Goal: Information Seeking & Learning: Compare options

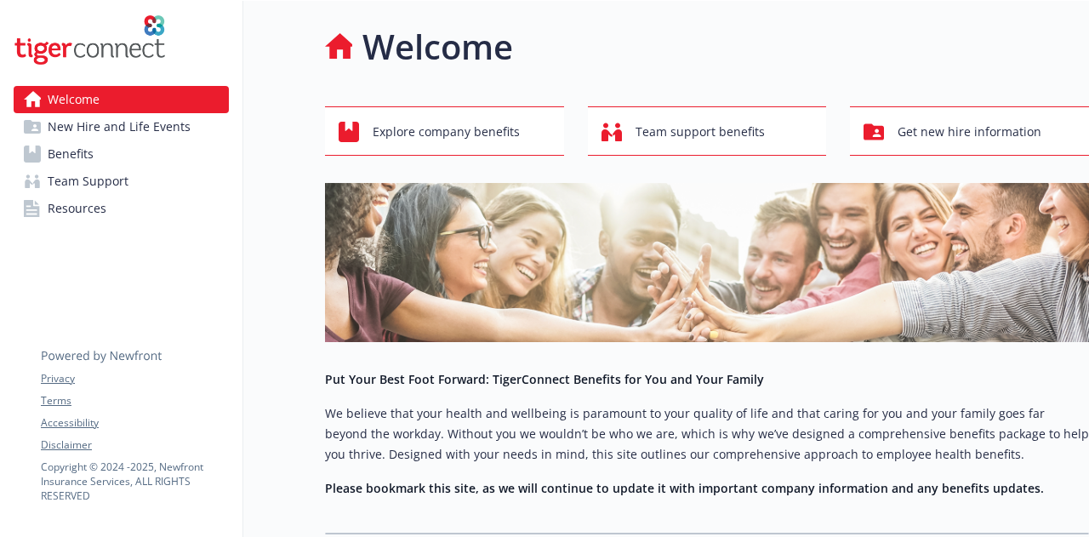
click at [121, 126] on span "New Hire and Life Events" at bounding box center [119, 126] width 143 height 27
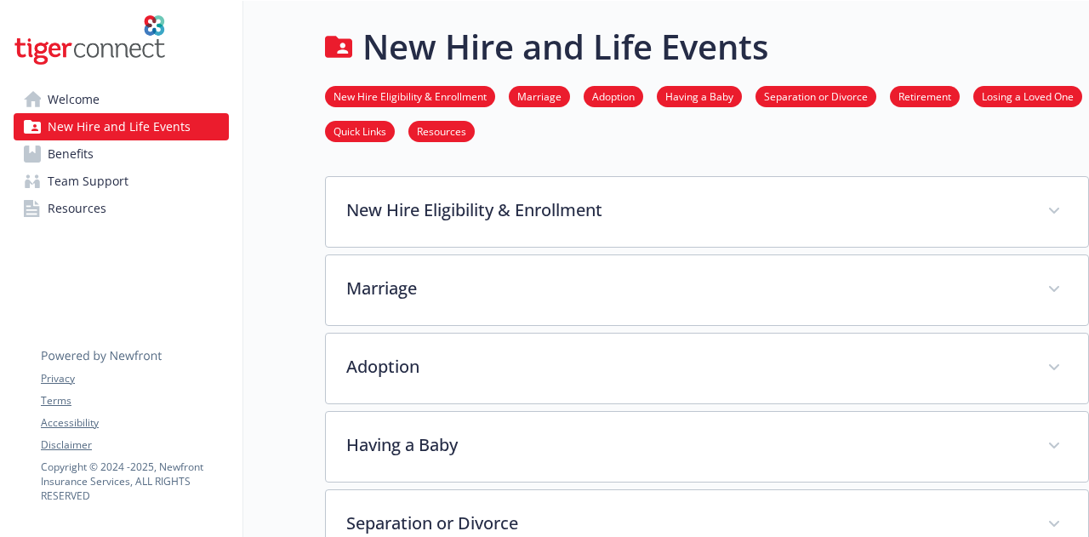
click at [121, 160] on link "Benefits" at bounding box center [121, 153] width 215 height 27
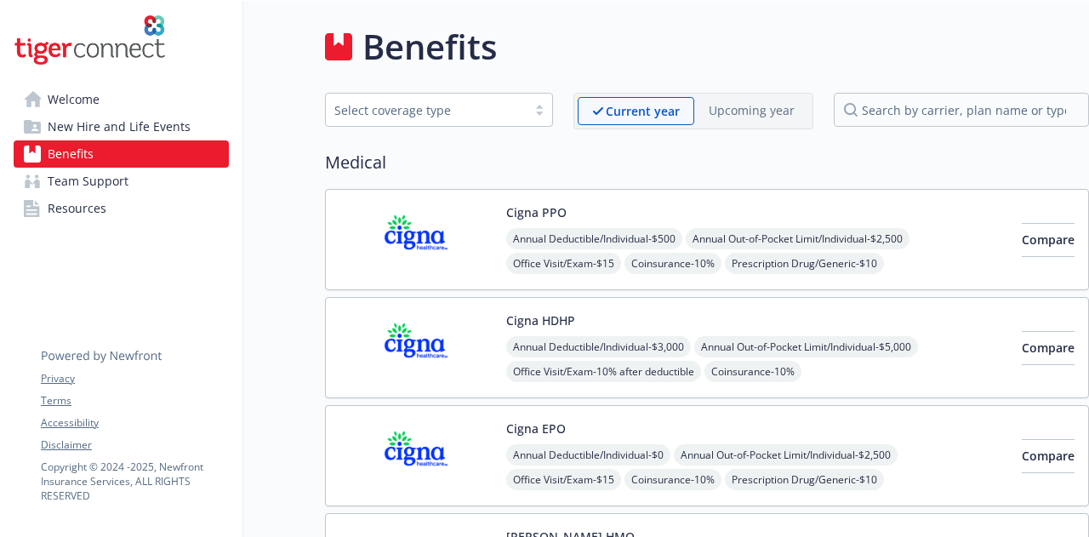
click at [153, 191] on link "Team Support" at bounding box center [121, 181] width 215 height 27
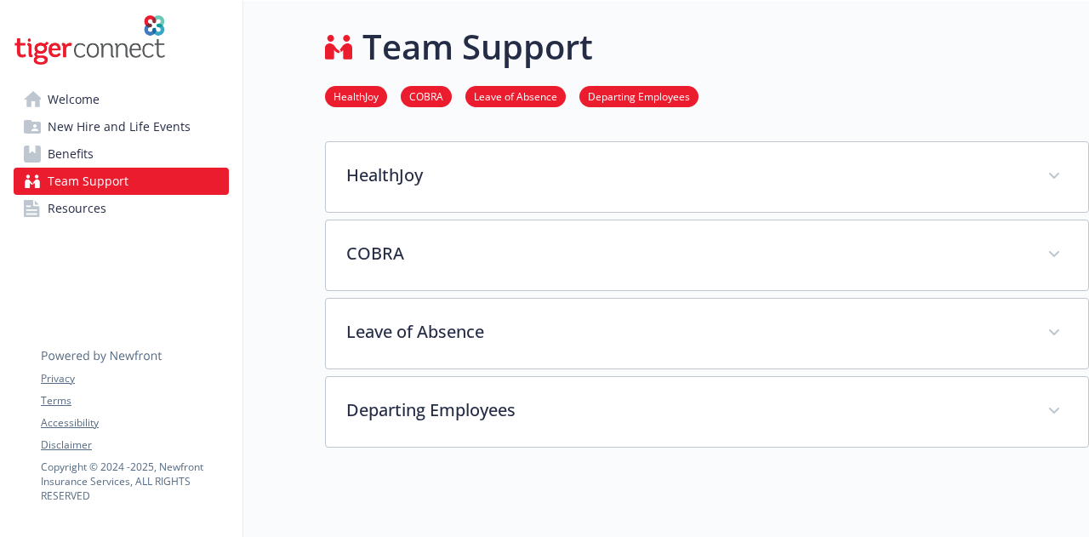
click at [116, 205] on link "Resources" at bounding box center [121, 208] width 215 height 27
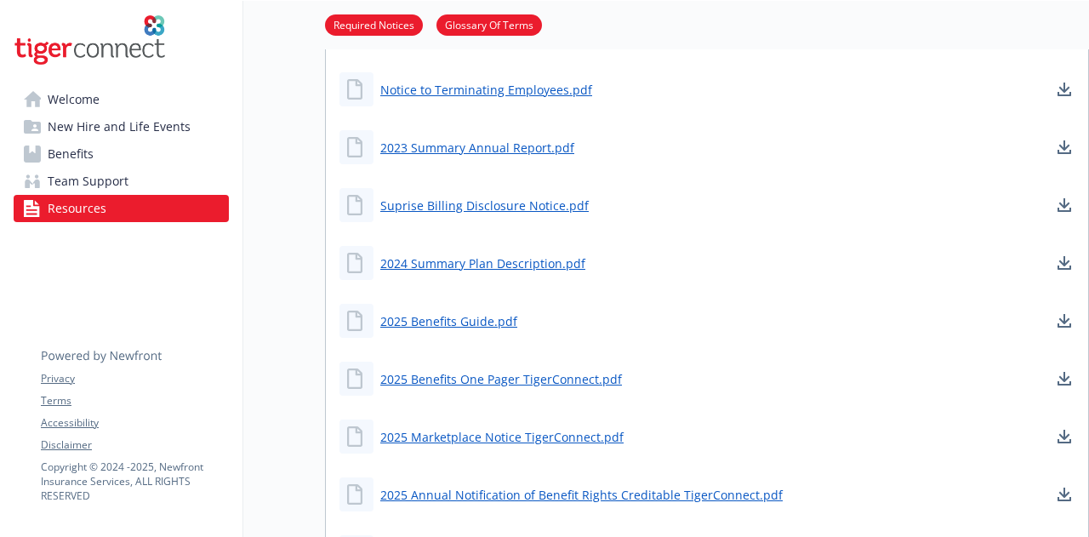
scroll to position [255, 0]
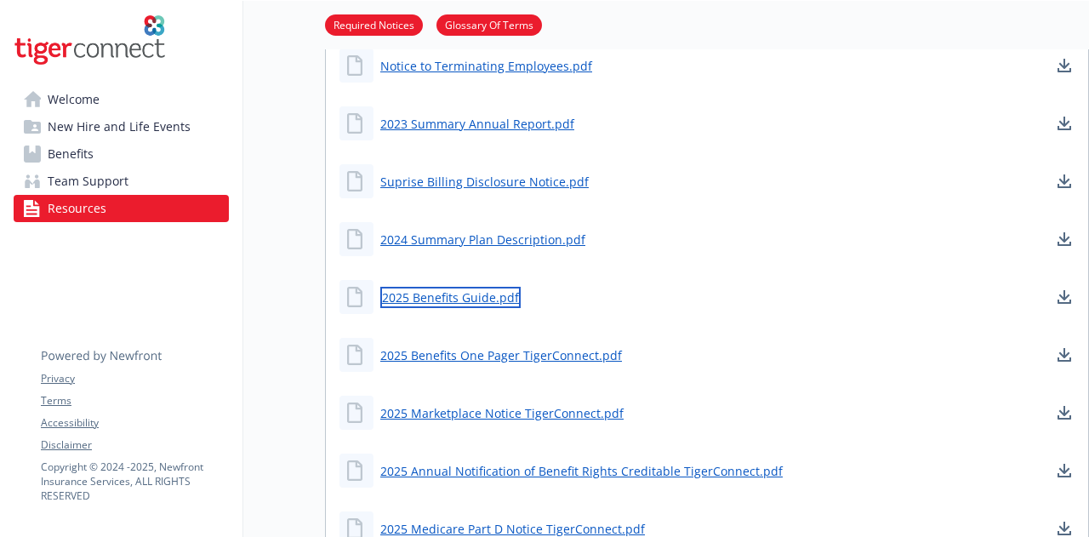
click at [473, 290] on link "2025 Benefits Guide.pdf" at bounding box center [450, 297] width 140 height 21
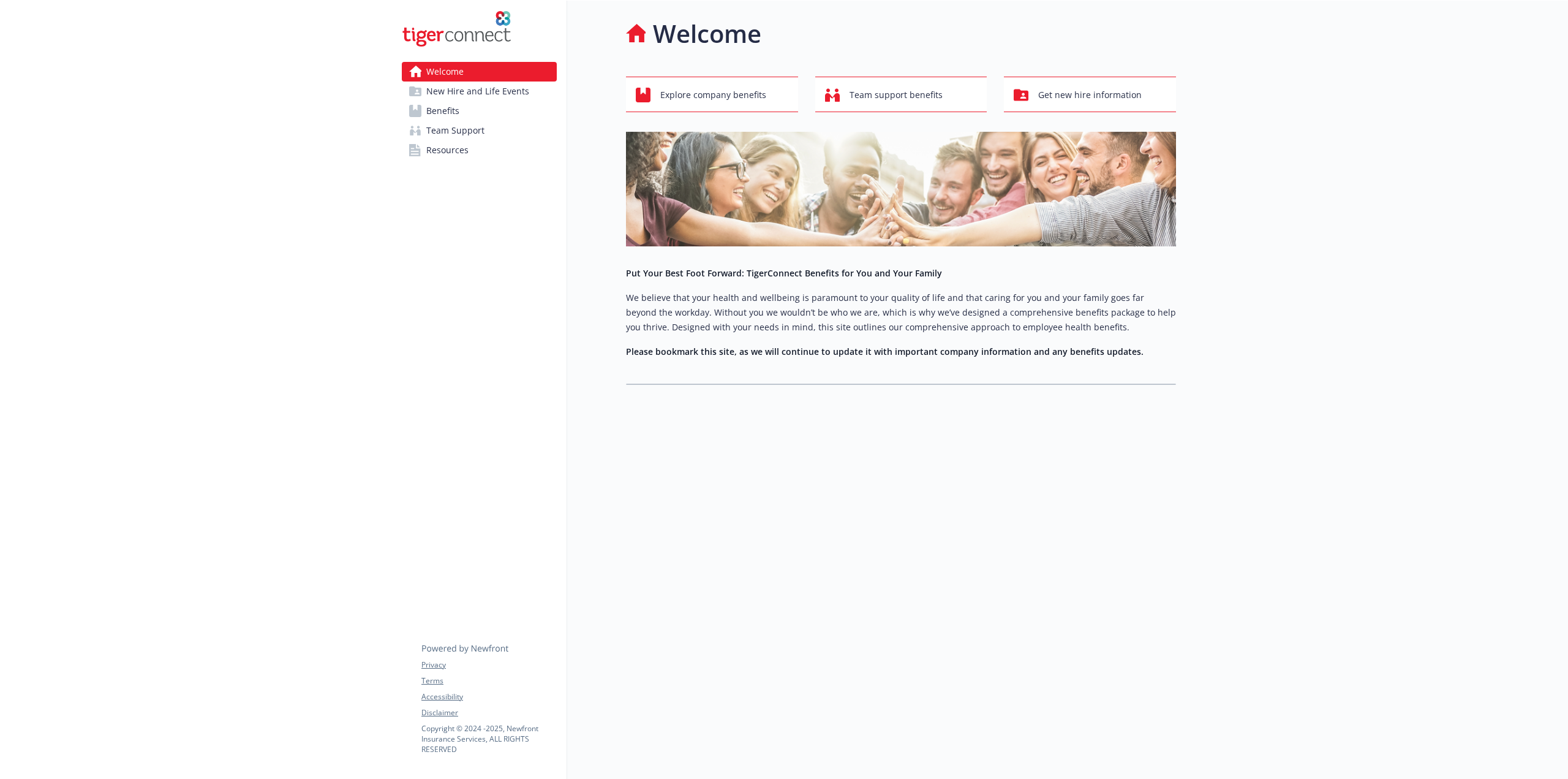
drag, startPoint x: 0, startPoint y: 0, endPoint x: 473, endPoint y: 94, distance: 482.2
click at [473, 94] on span "New Hire and Life Events" at bounding box center [477, 91] width 103 height 19
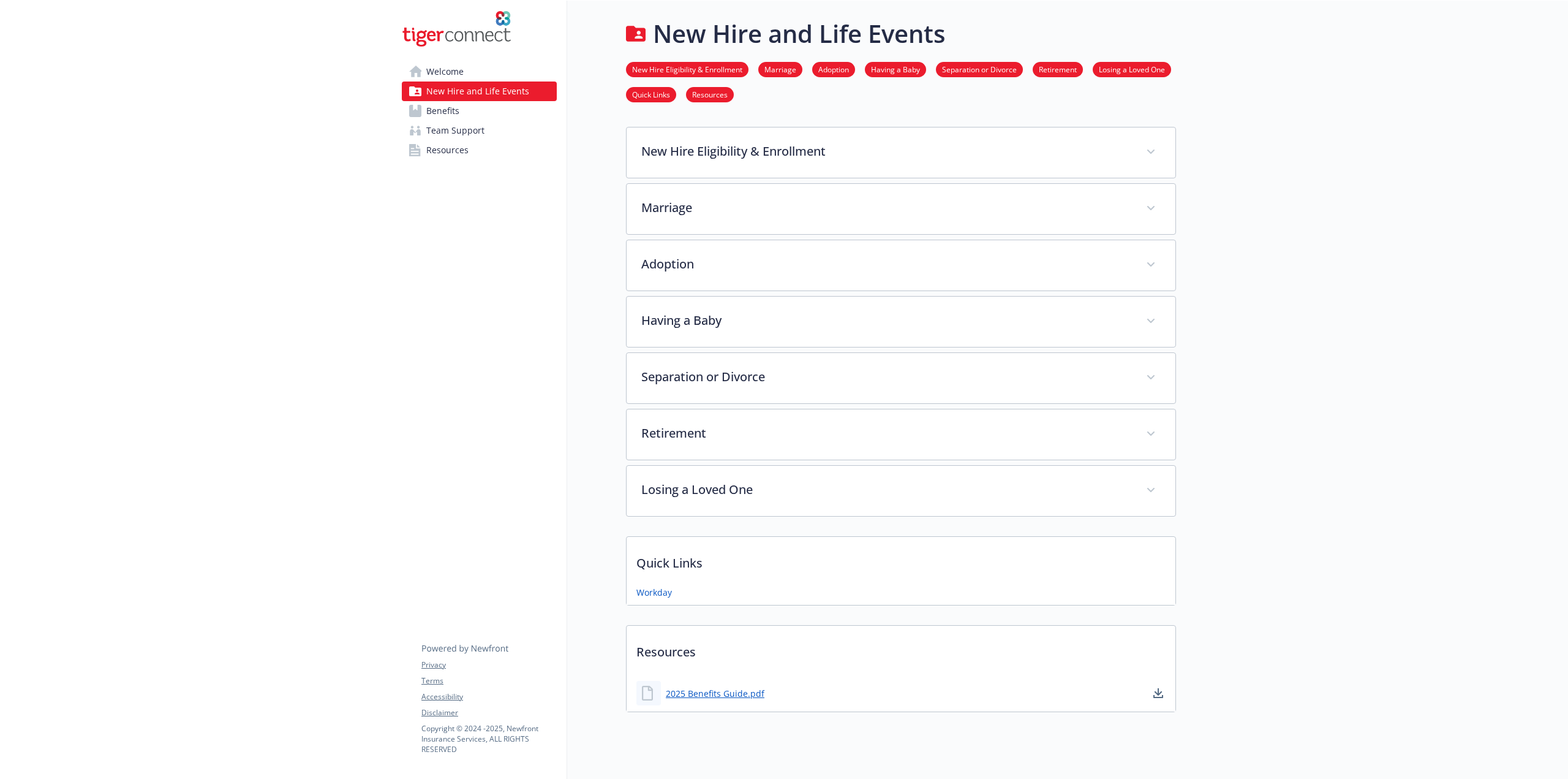
click at [438, 111] on span "Benefits" at bounding box center [443, 110] width 33 height 19
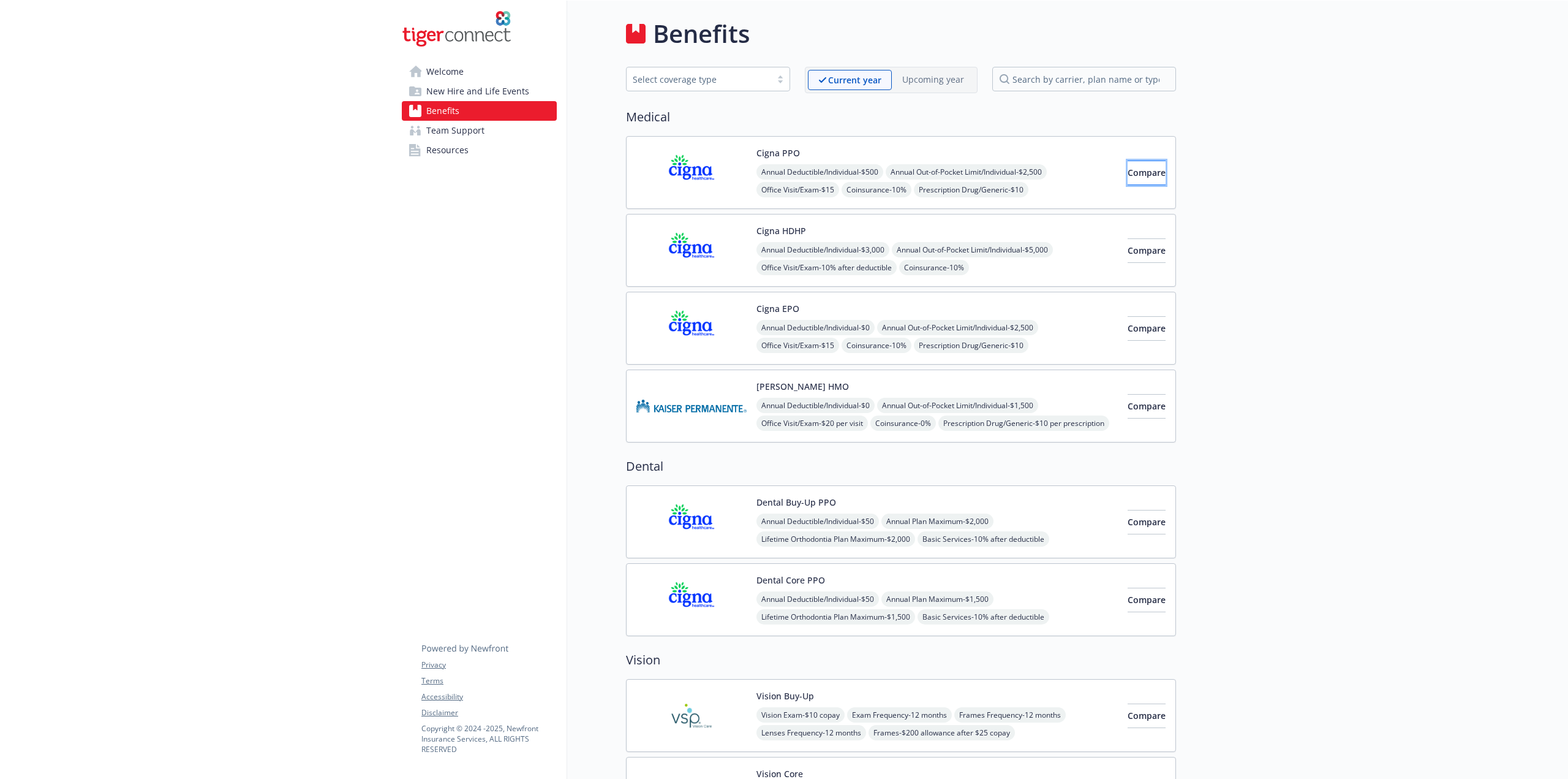
click at [1139, 176] on span "Compare" at bounding box center [1146, 173] width 38 height 12
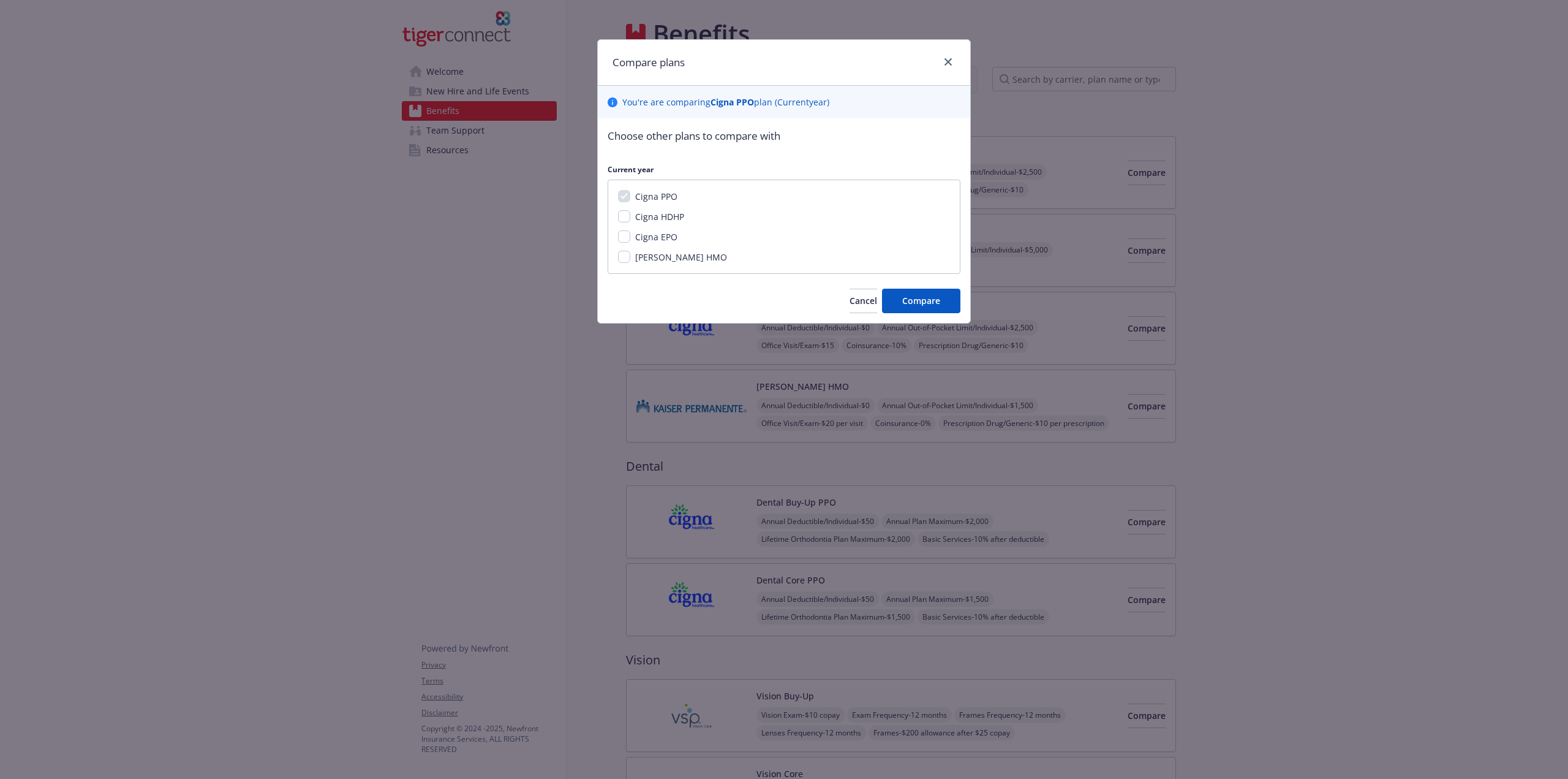
click at [661, 215] on span "Cigna HDHP" at bounding box center [660, 217] width 49 height 12
click at [630, 215] on input "Cigna HDHP" at bounding box center [624, 216] width 12 height 12
checkbox input "true"
click at [653, 237] on span "Cigna EPO" at bounding box center [656, 237] width 42 height 12
click at [630, 237] on input "Cigna EPO" at bounding box center [624, 236] width 12 height 12
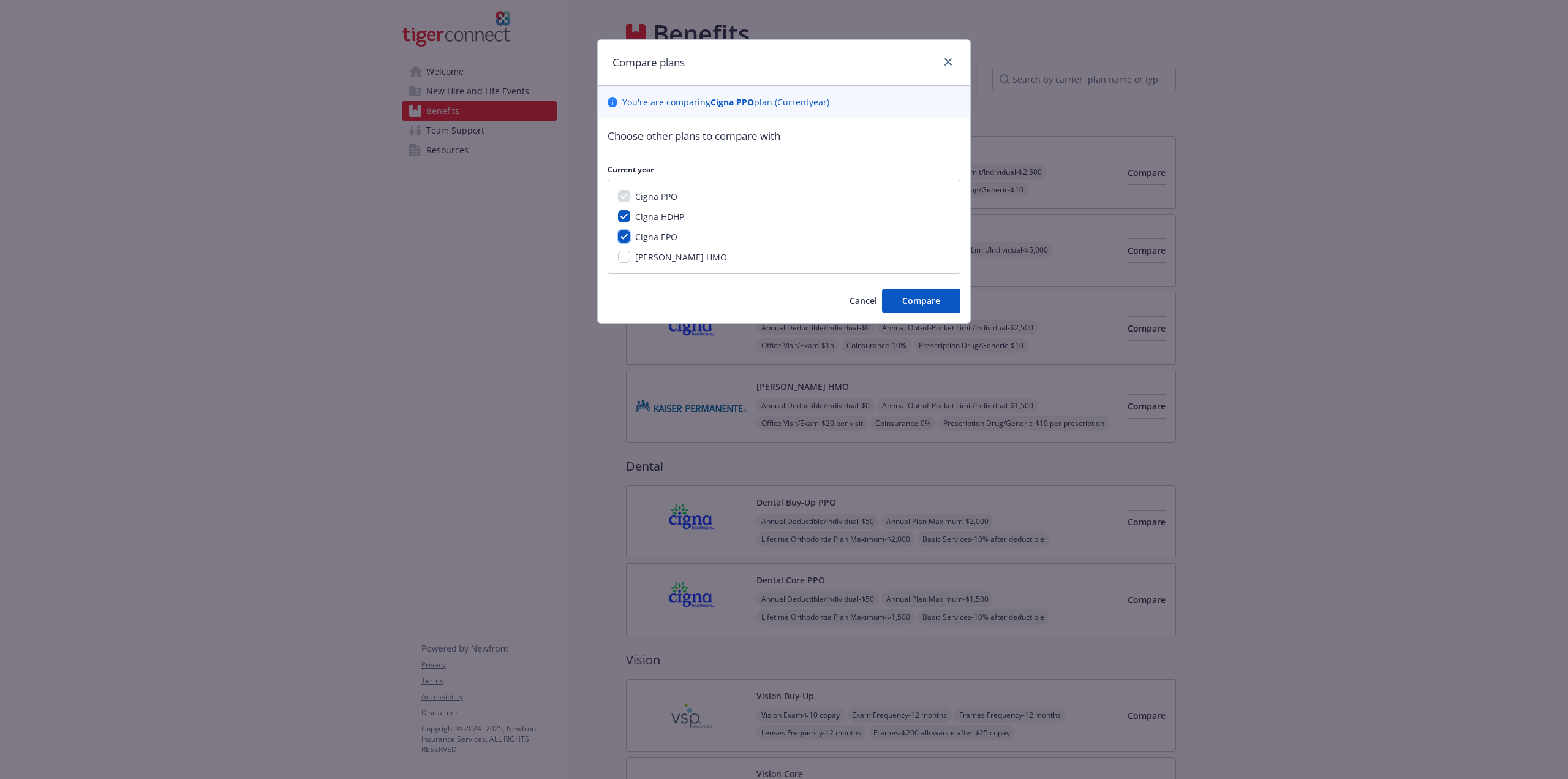
checkbox input "true"
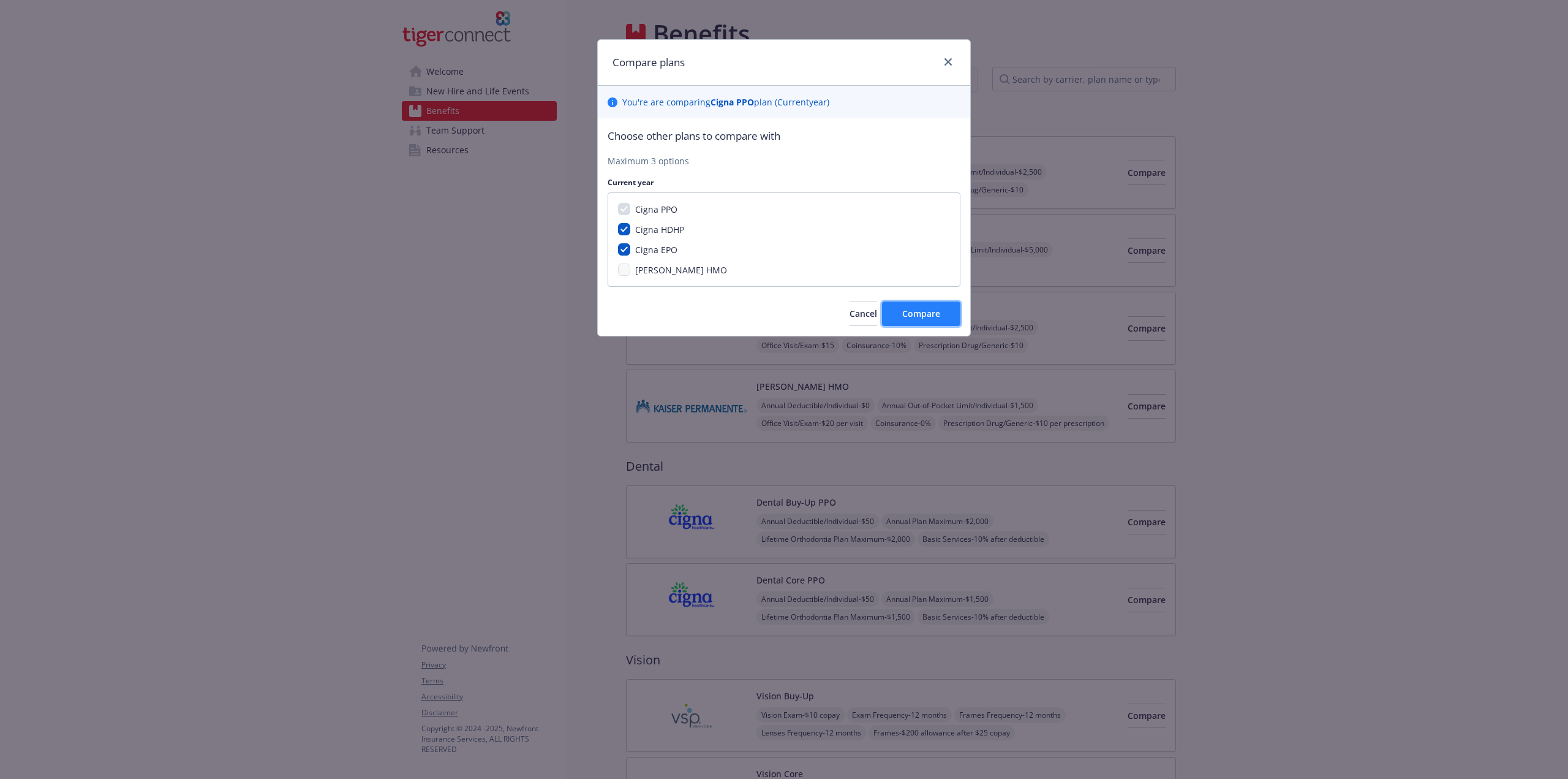
click at [914, 315] on span "Compare" at bounding box center [921, 313] width 38 height 12
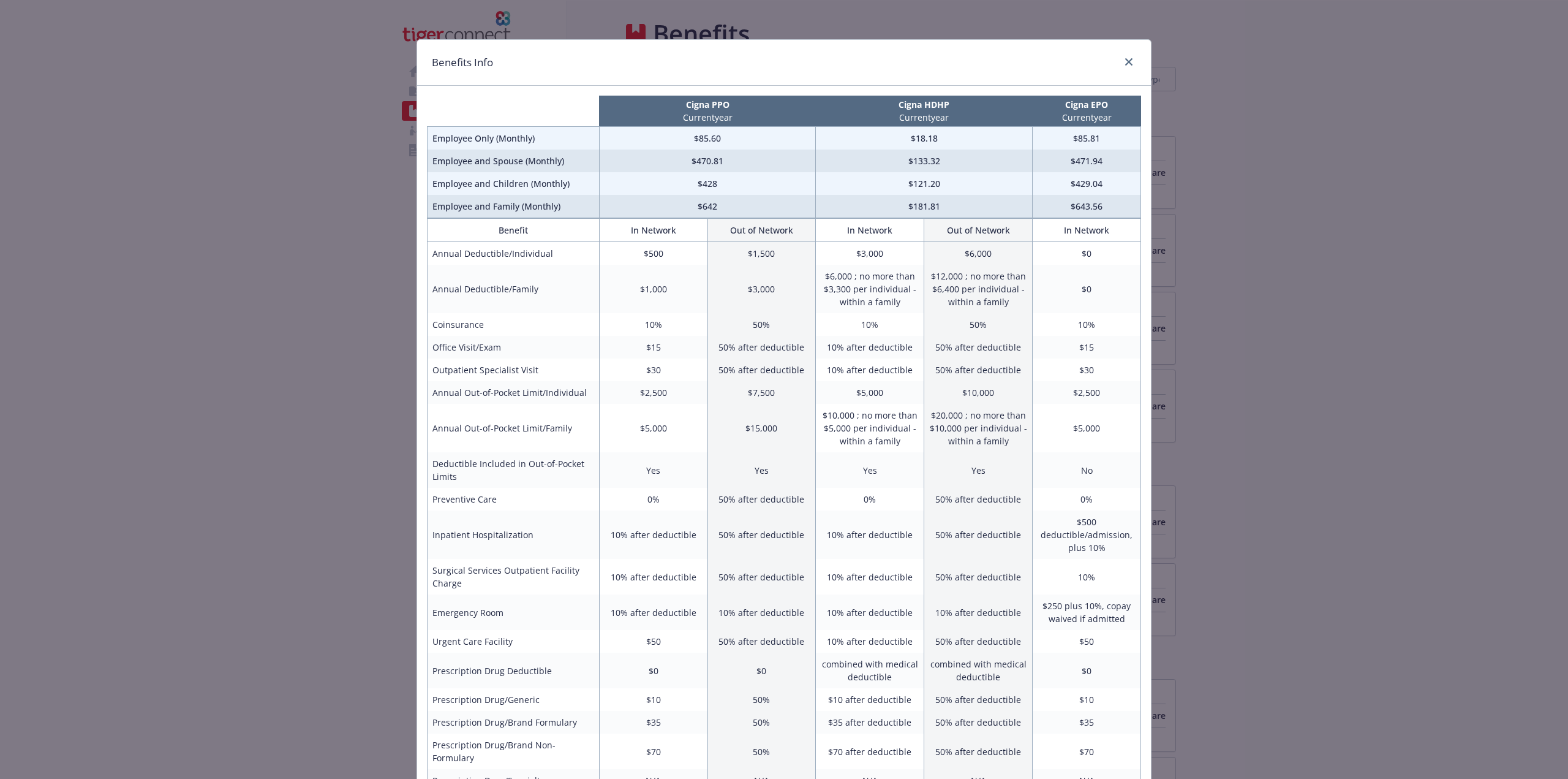
scroll to position [239, 0]
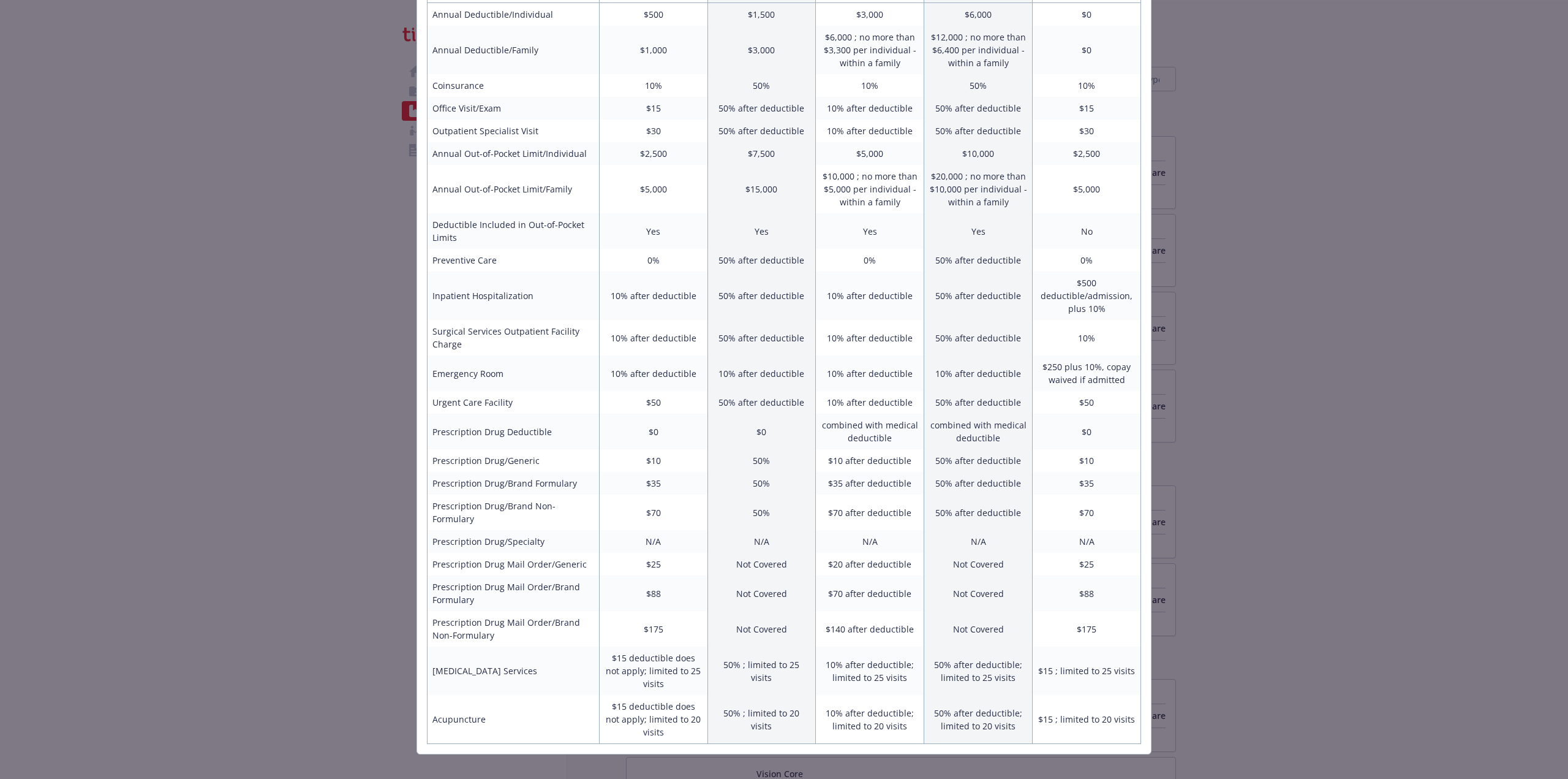
click at [1443, 335] on div "Benefits Info Cigna PPO Current year Cigna HDHP Current year Cigna EPO Current …" at bounding box center [784, 390] width 1568 height 779
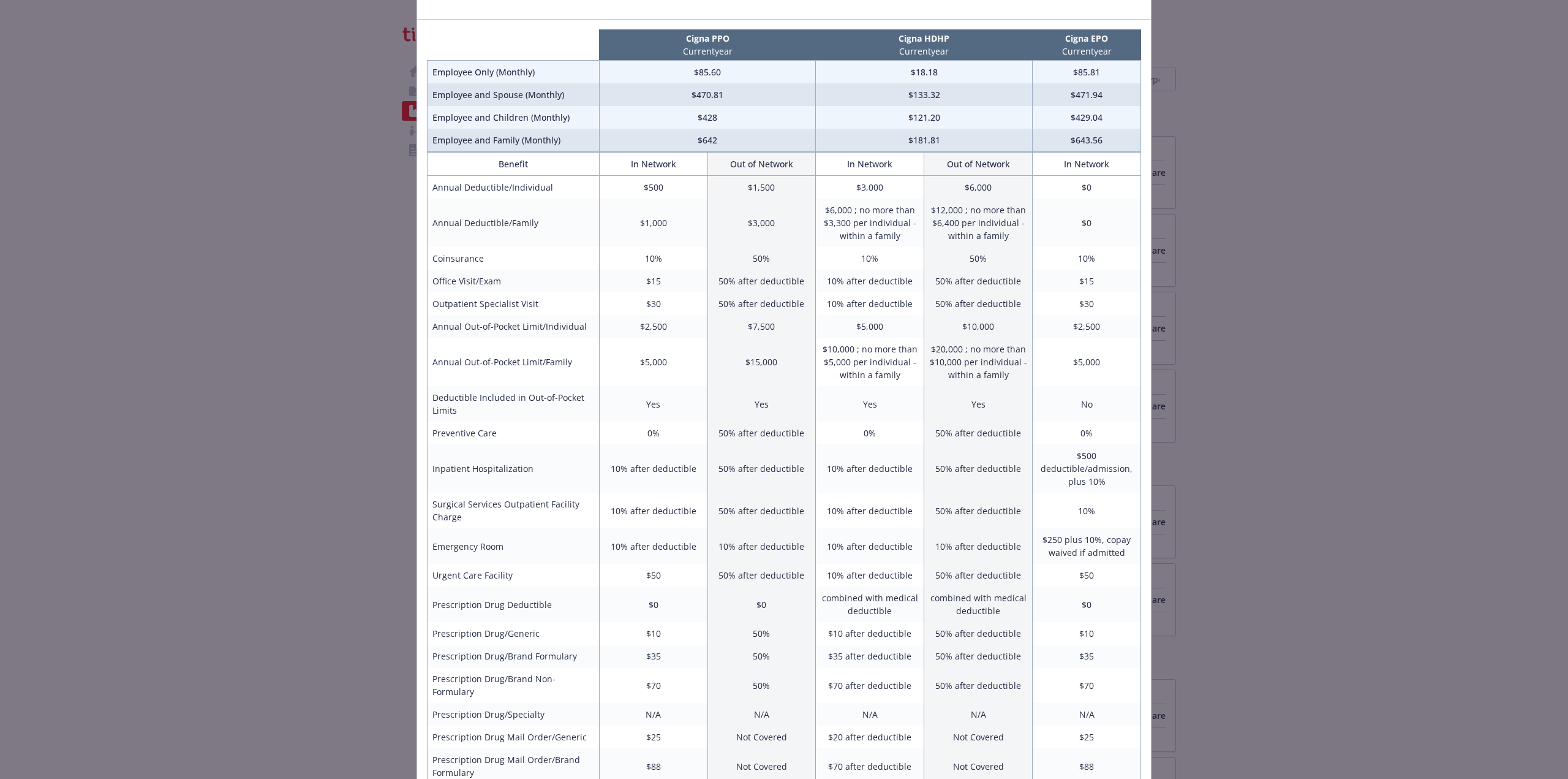
scroll to position [0, 0]
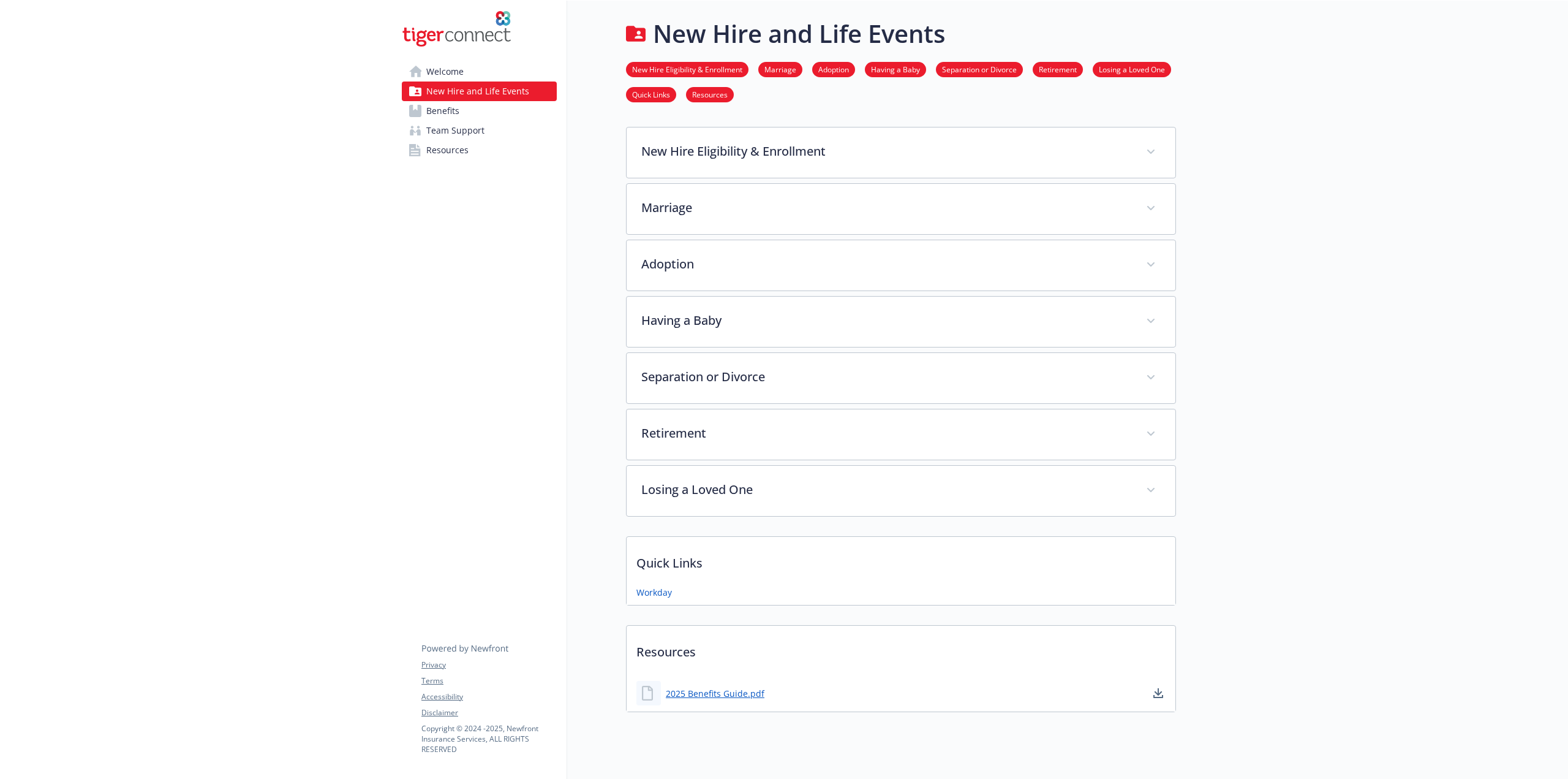
click at [463, 106] on link "Benefits" at bounding box center [479, 110] width 155 height 19
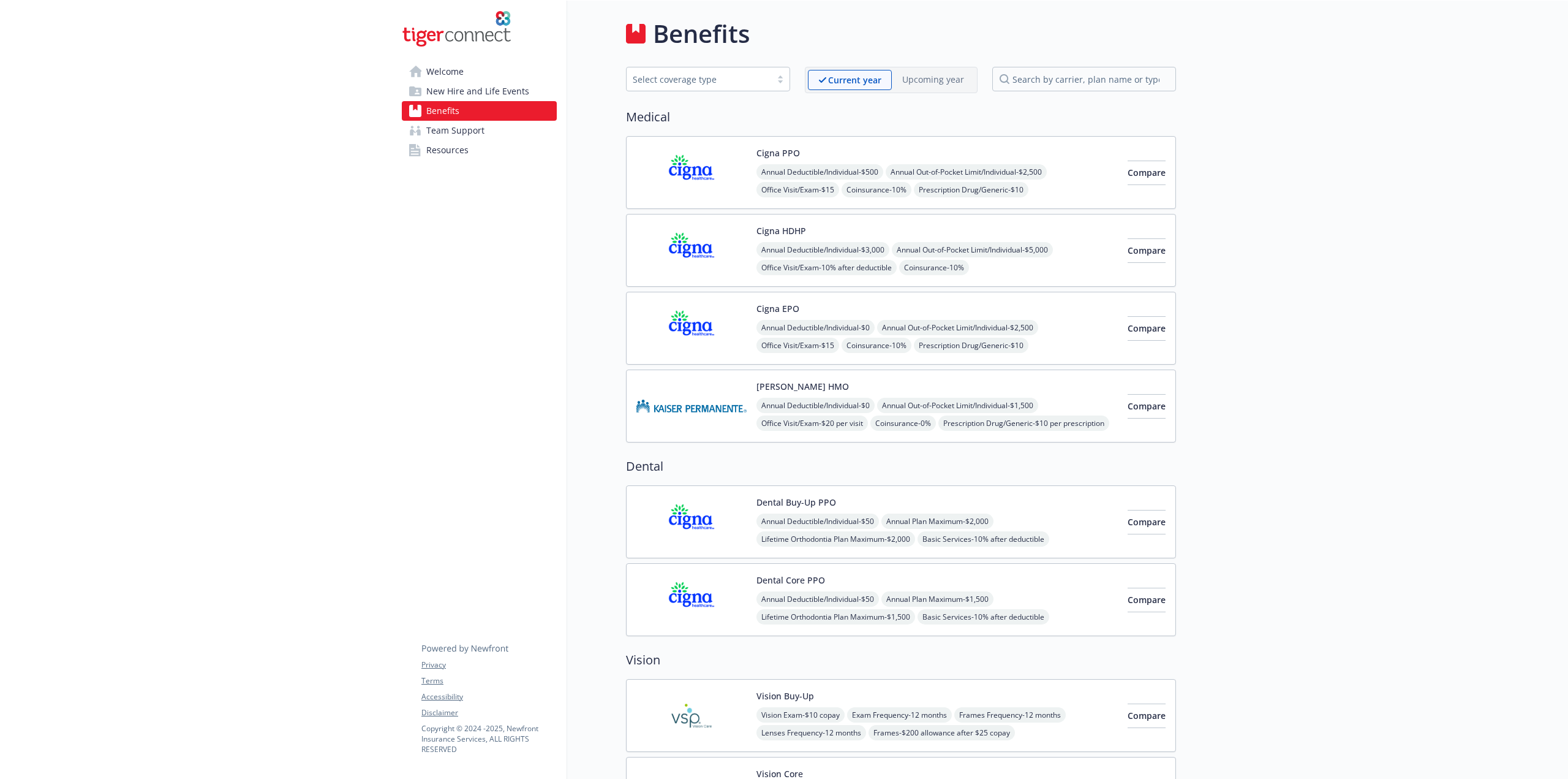
click at [1048, 158] on div "Cigna PPO Annual Deductible/Individual - $500 Annual Out-of-Pocket Limit/Indivi…" at bounding box center [937, 172] width 361 height 52
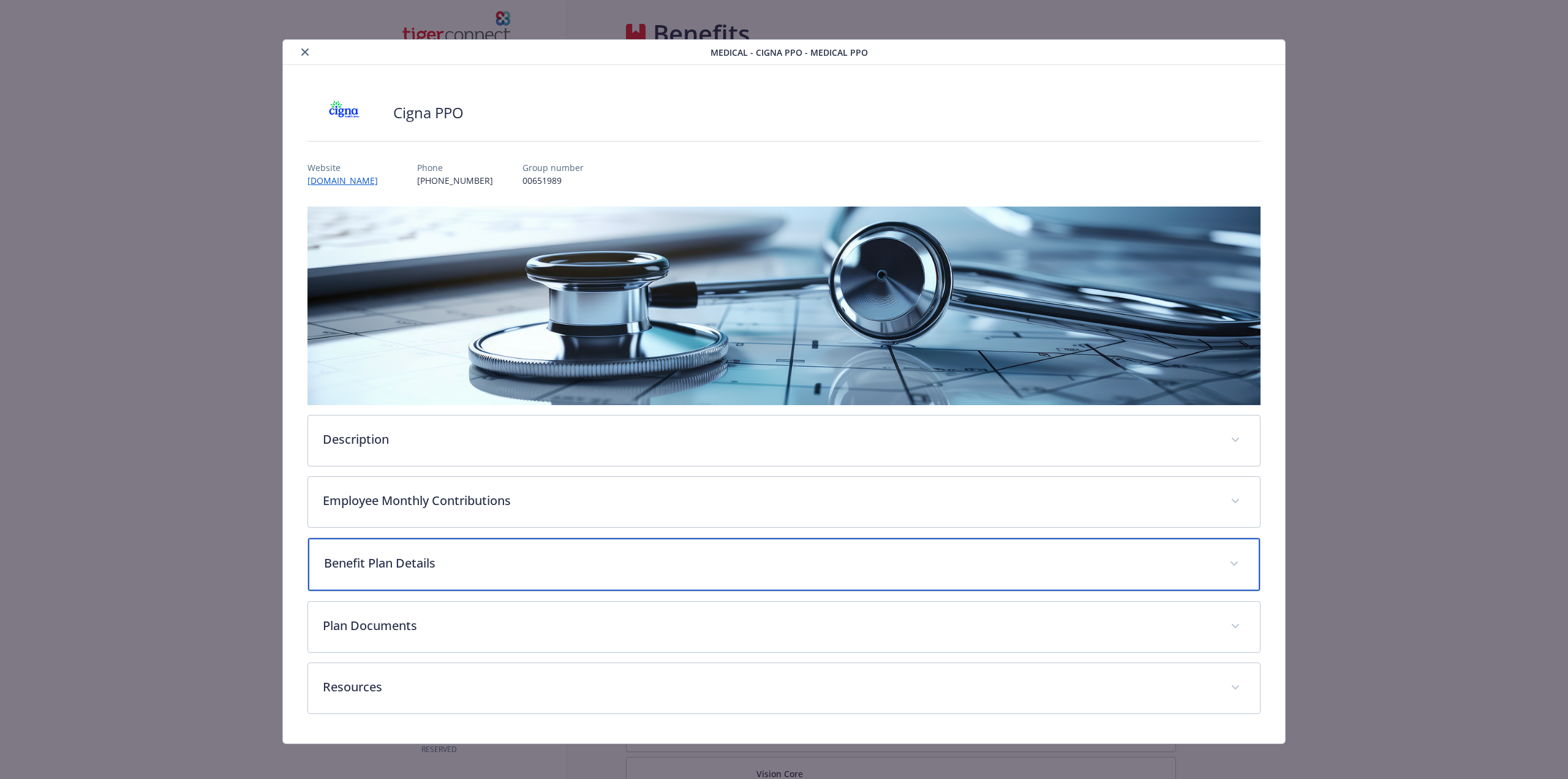
click at [402, 564] on p "Benefit Plan Details" at bounding box center [769, 563] width 891 height 19
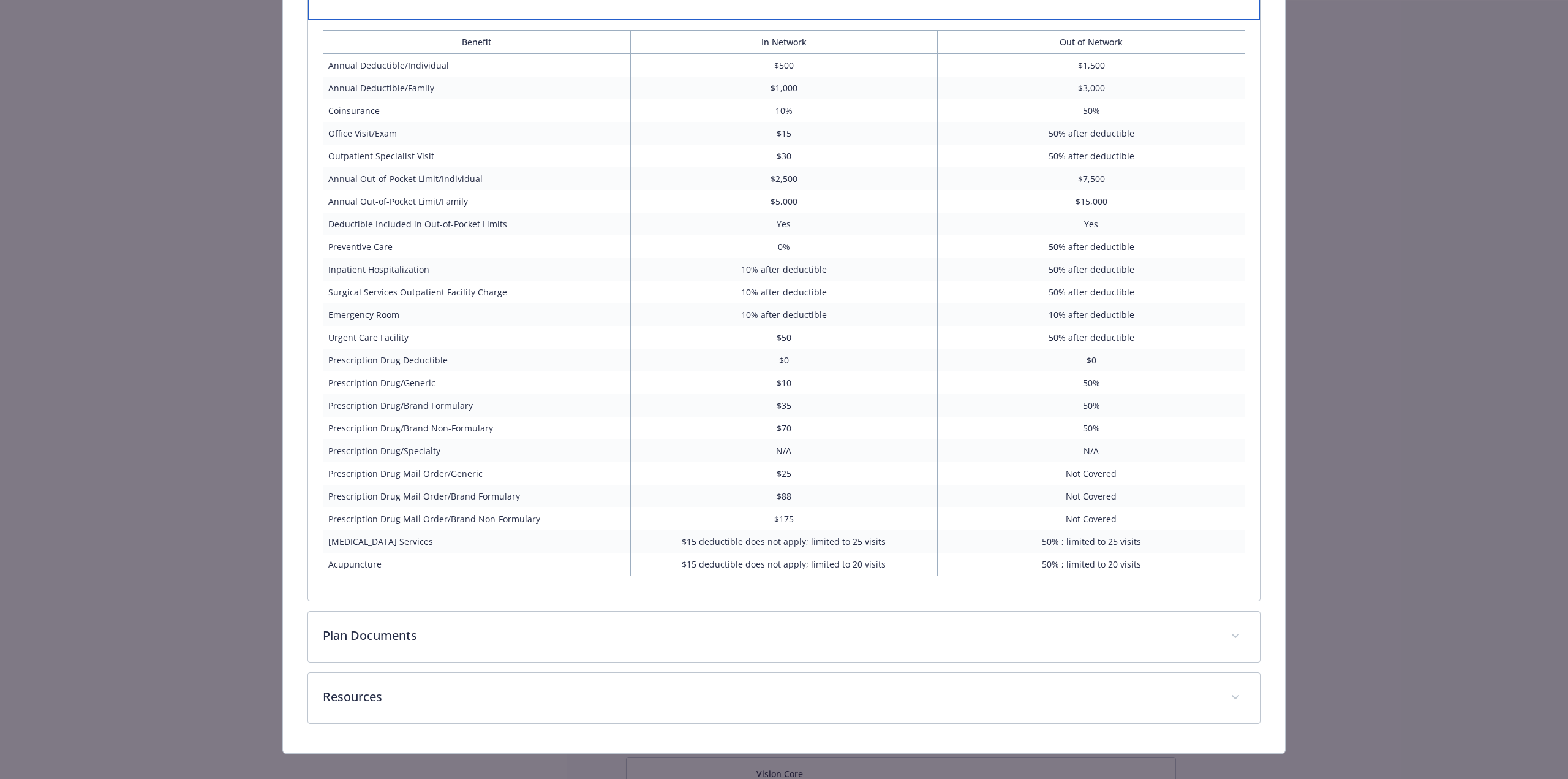
scroll to position [580, 0]
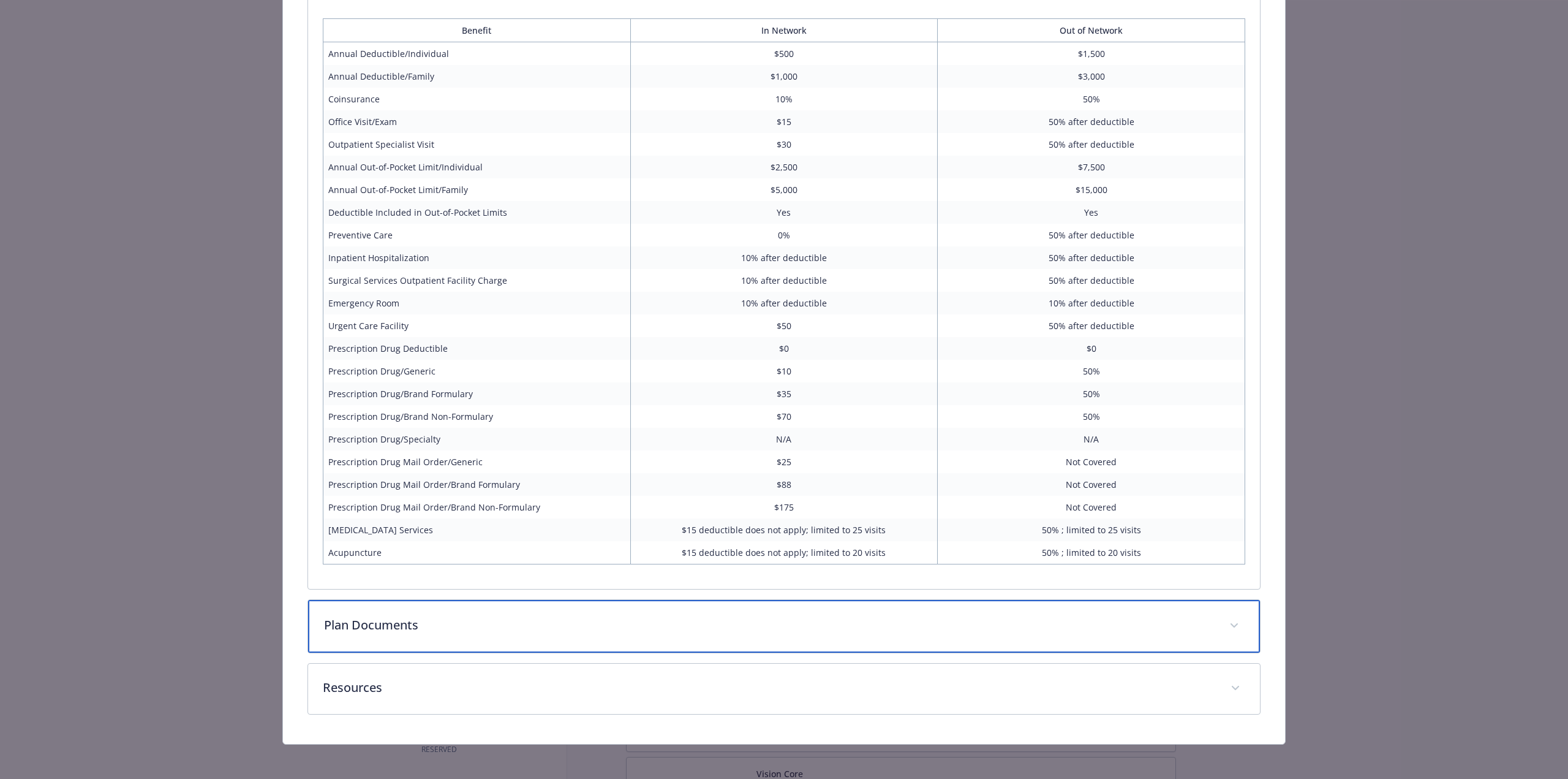
click at [719, 619] on p "Plan Documents" at bounding box center [769, 625] width 891 height 19
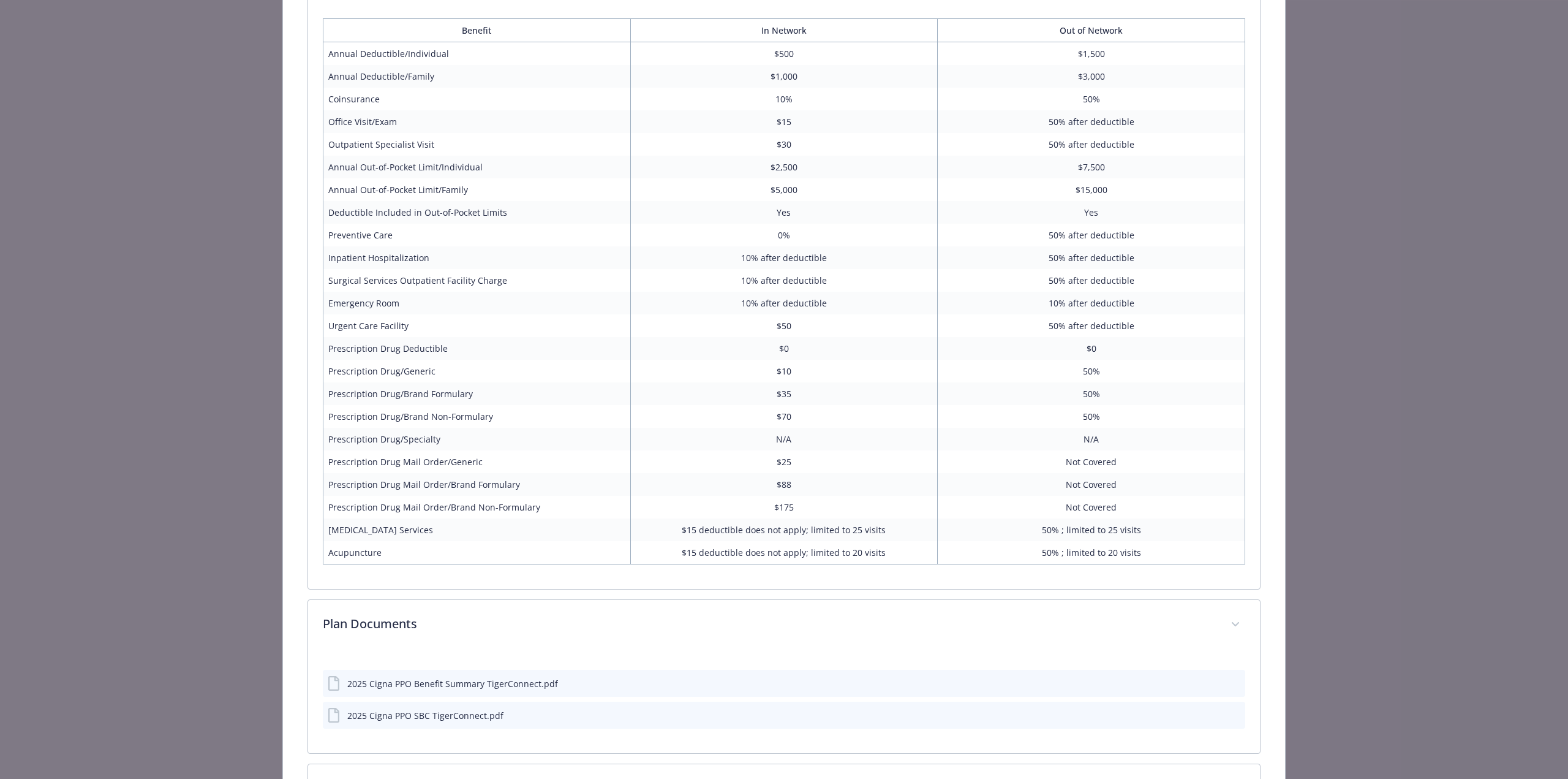
click at [1231, 680] on icon "preview file" at bounding box center [1233, 683] width 11 height 9
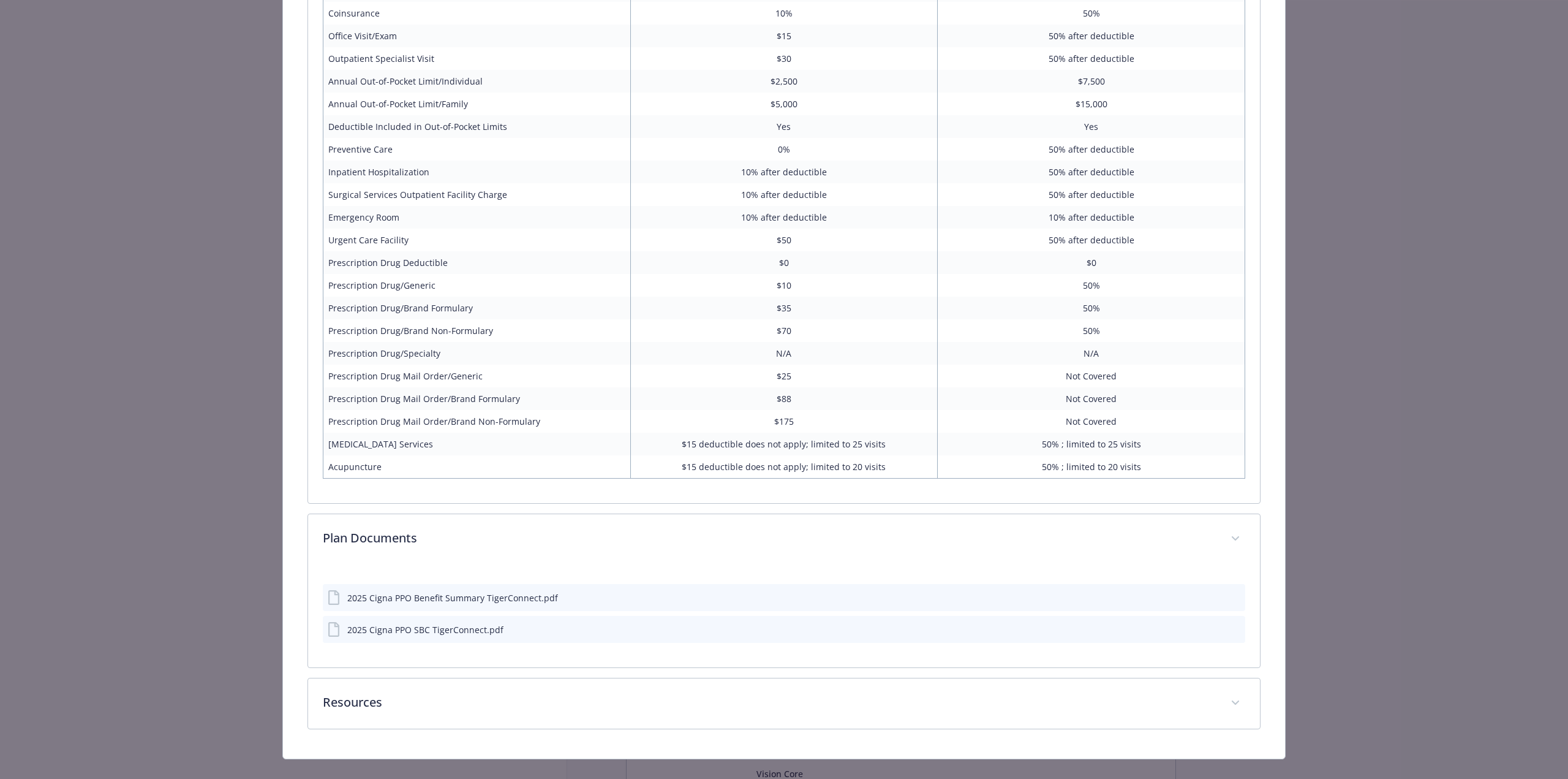
scroll to position [680, 0]
